Goal: Task Accomplishment & Management: Use online tool/utility

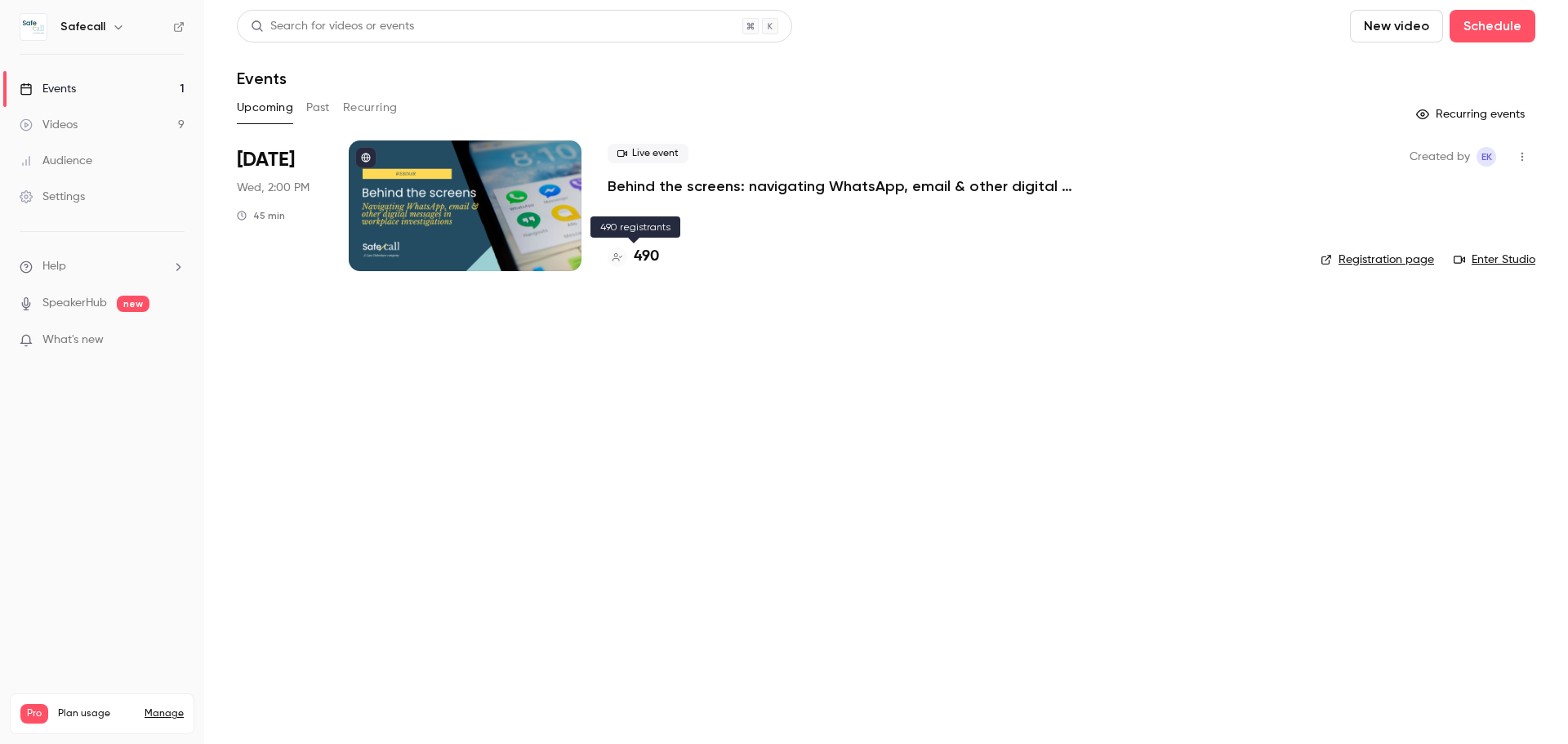
click at [644, 257] on h4 "490" at bounding box center [647, 257] width 26 height 22
click at [1487, 259] on link "Enter Studio" at bounding box center [1494, 260] width 81 height 16
